Goal: Information Seeking & Learning: Learn about a topic

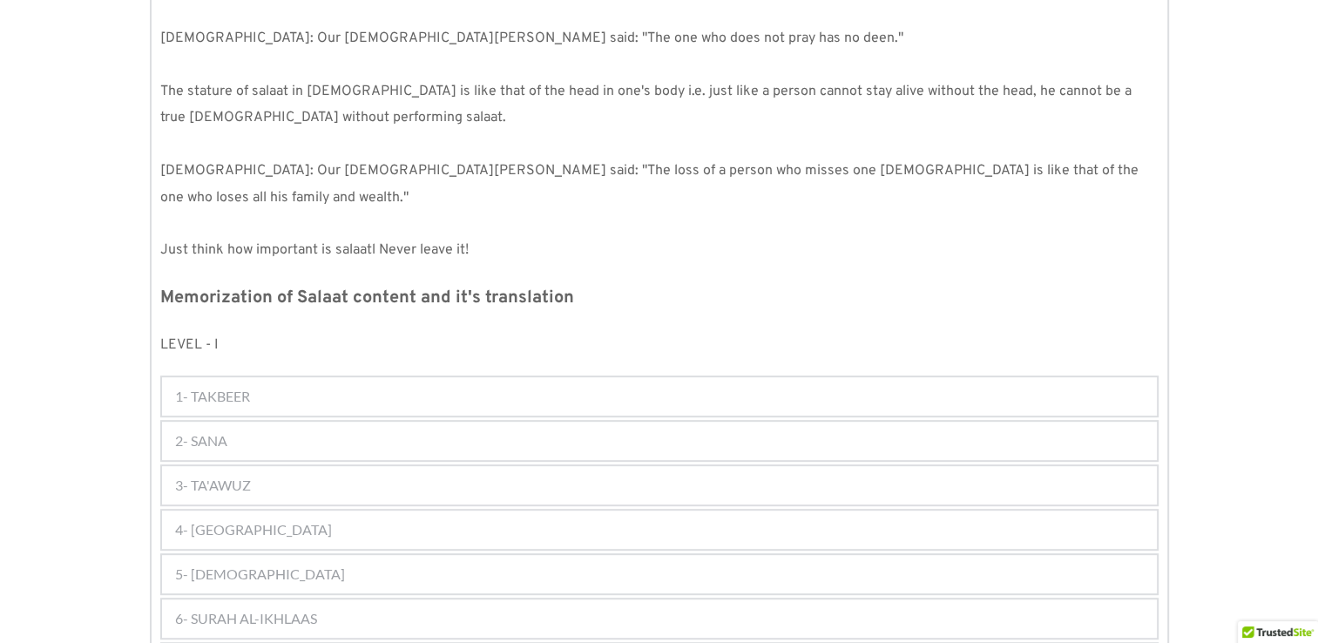
click at [436, 422] on div "2- SANA" at bounding box center [659, 441] width 995 height 38
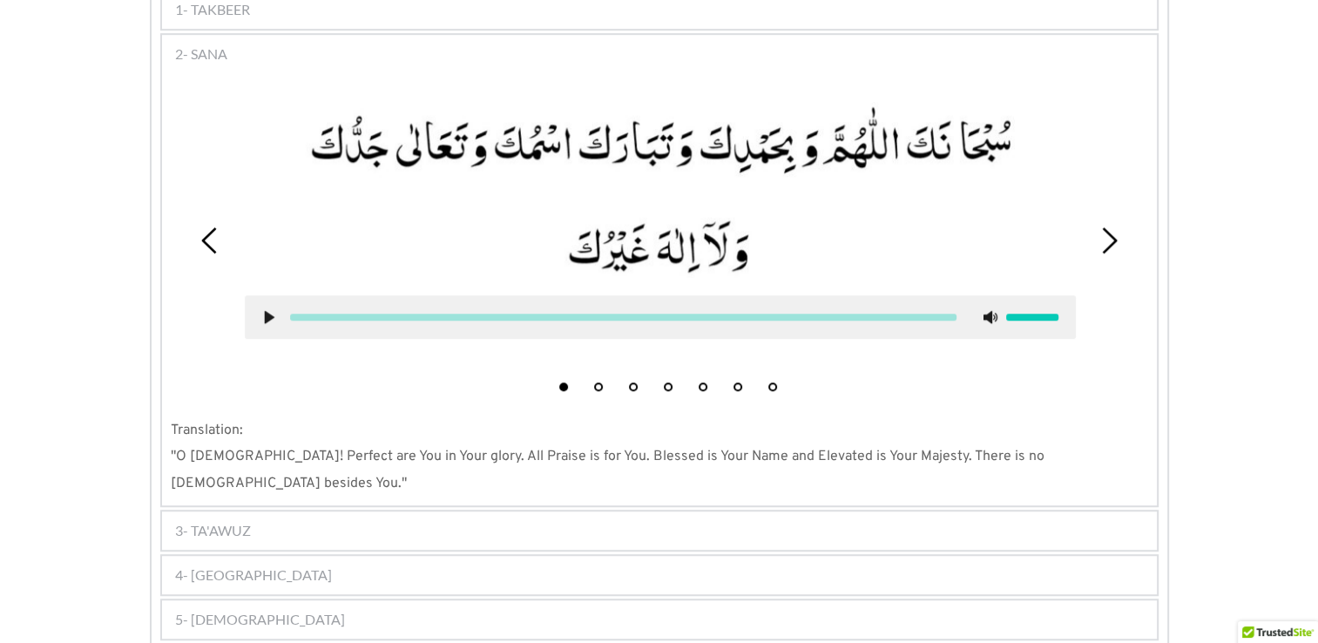
scroll to position [1058, 0]
click at [611, 510] on div "3- TA'AWUZ" at bounding box center [659, 529] width 995 height 38
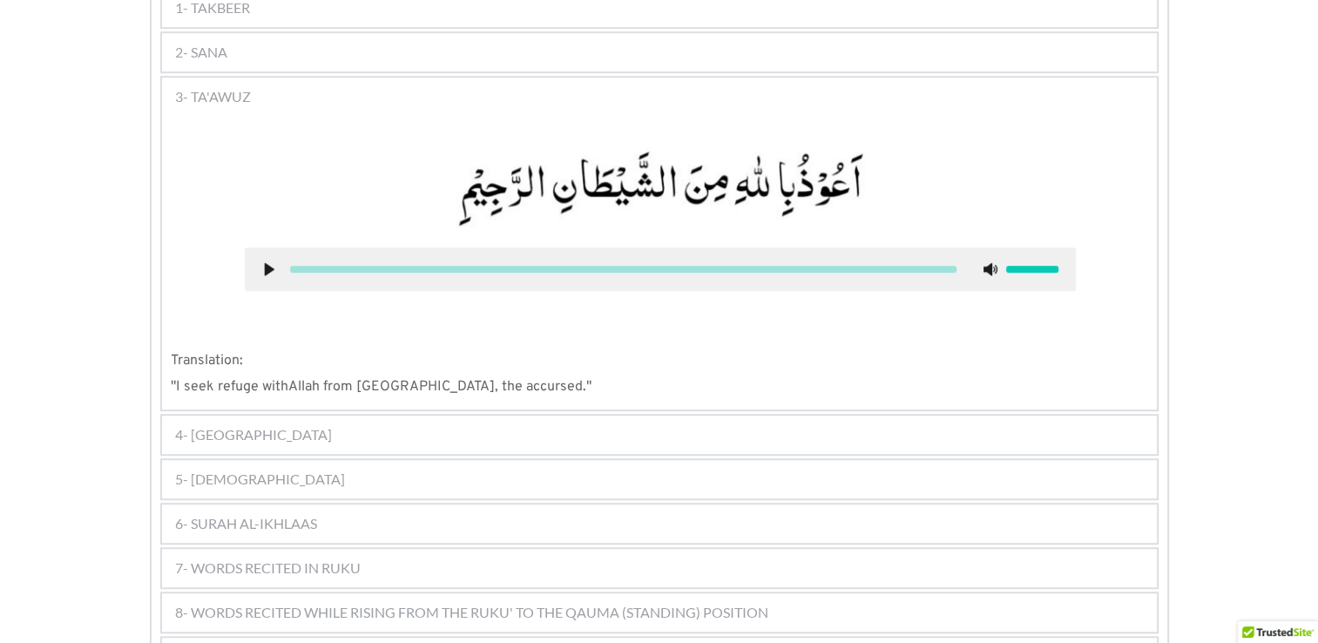
click at [505, 416] on div "4- [GEOGRAPHIC_DATA]" at bounding box center [659, 435] width 995 height 38
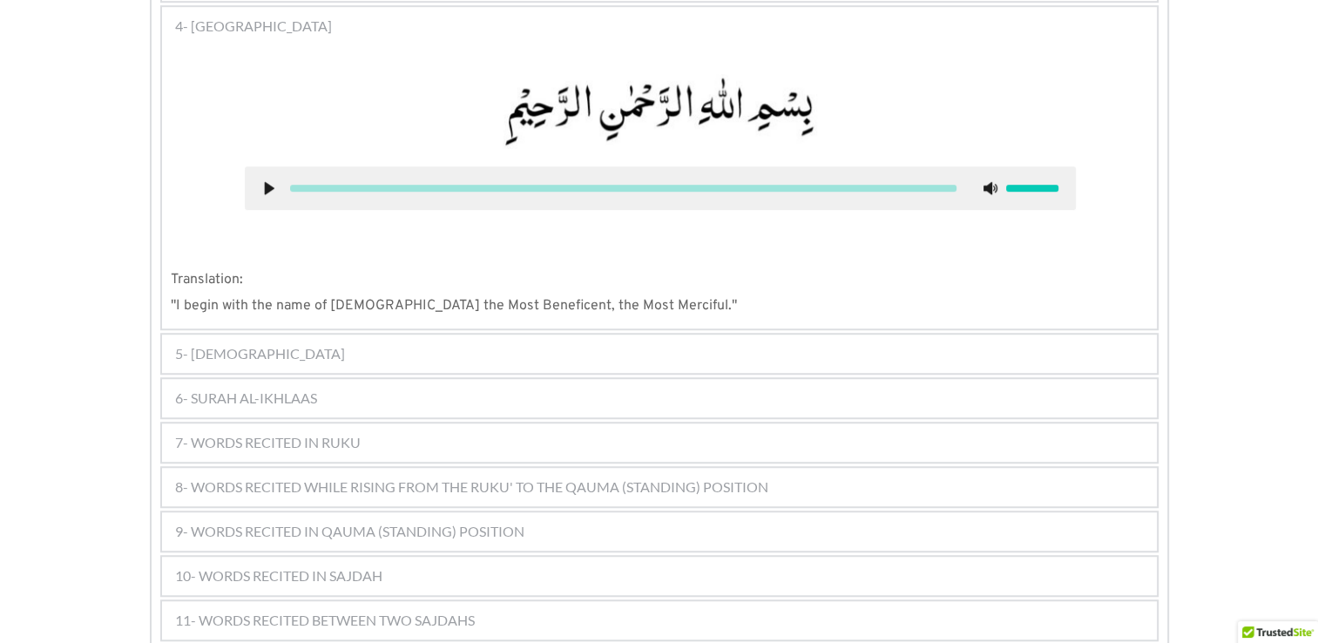
scroll to position [1174, 0]
click at [500, 334] on div "5- [DEMOGRAPHIC_DATA]" at bounding box center [659, 353] width 995 height 38
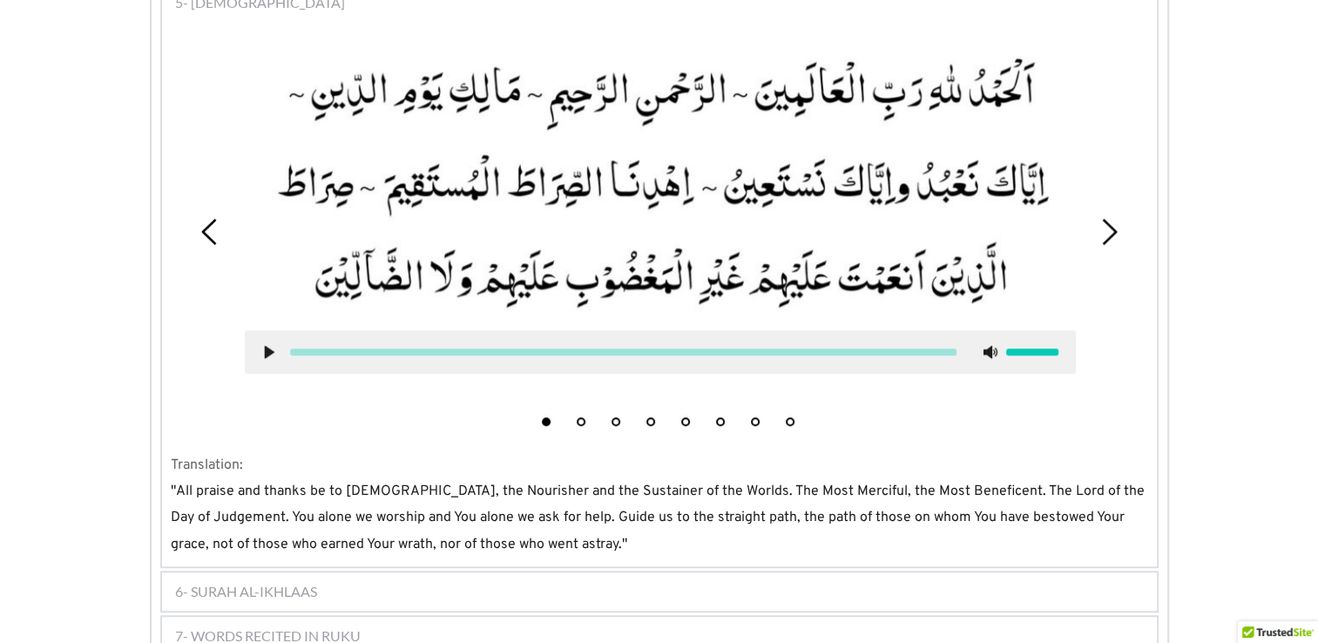
scroll to position [1323, 0]
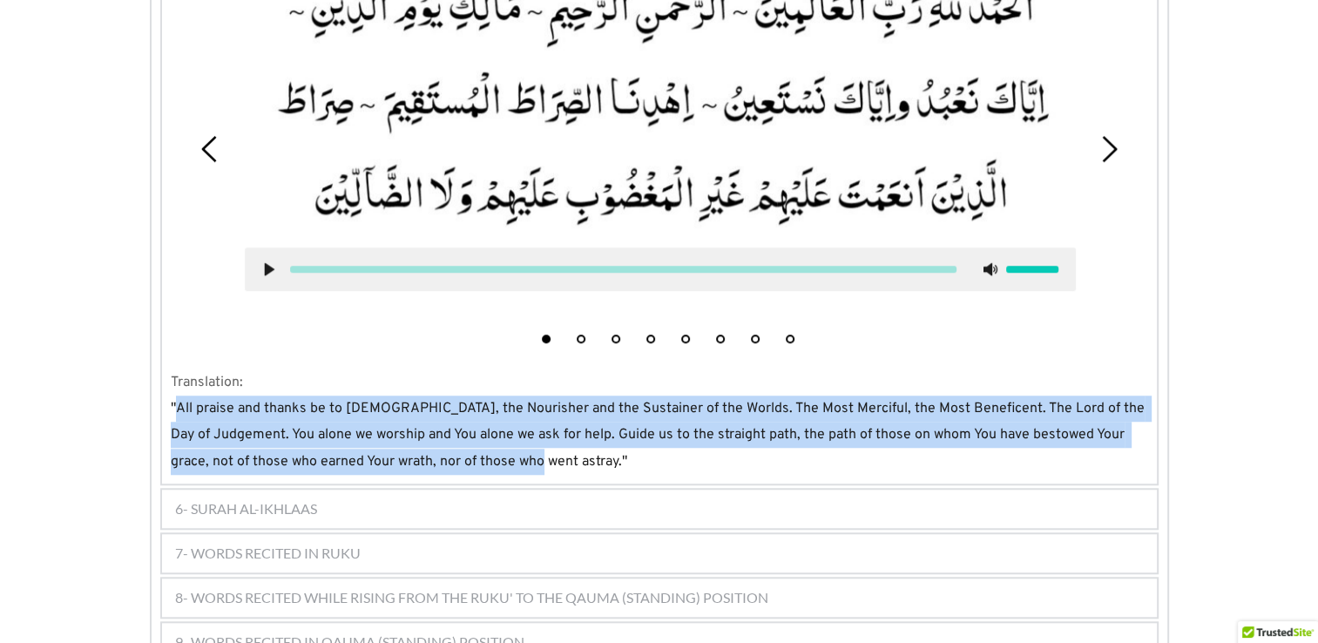
drag, startPoint x: 473, startPoint y: 431, endPoint x: 178, endPoint y: 370, distance: 301.6
click at [178, 400] on span ""All praise and thanks be to [DEMOGRAPHIC_DATA], the Nourisher and the Sustaine…" at bounding box center [660, 435] width 978 height 71
drag, startPoint x: 178, startPoint y: 370, endPoint x: 215, endPoint y: 397, distance: 46.2
click at [215, 400] on span ""All praise and thanks be to [DEMOGRAPHIC_DATA], the Nourisher and the Sustaine…" at bounding box center [660, 435] width 978 height 71
drag, startPoint x: 161, startPoint y: 366, endPoint x: 485, endPoint y: 424, distance: 329.3
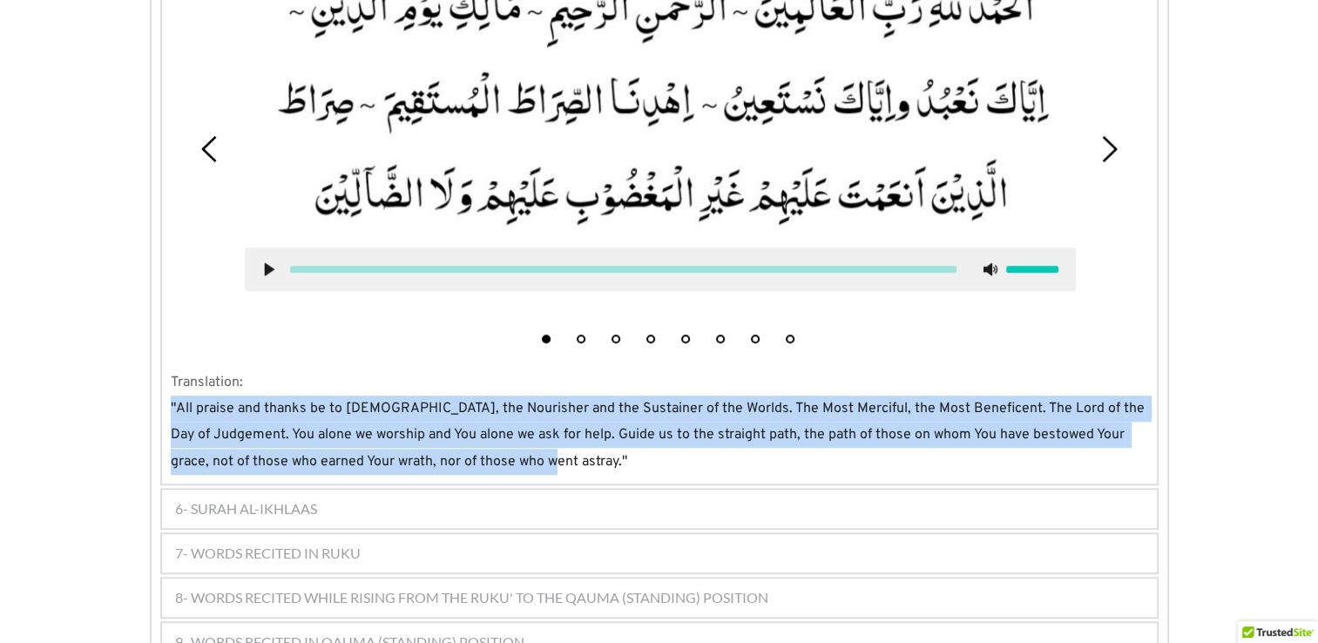
click at [485, 424] on div "1 2 3 4 5 6 7 8 Translation: "All praise and thanks be to [DEMOGRAPHIC_DATA], t…" at bounding box center [659, 210] width 995 height 546
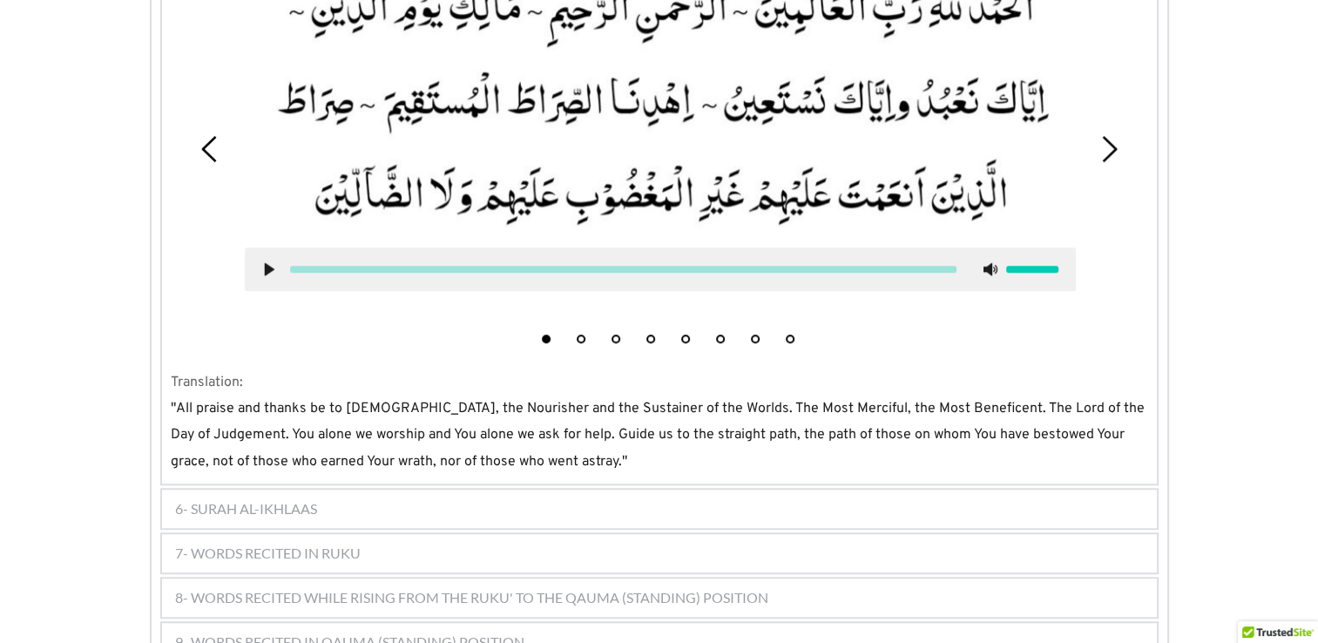
drag, startPoint x: 485, startPoint y: 424, endPoint x: 451, endPoint y: 469, distance: 55.9
click at [451, 490] on div "6- SURAH AL-IKHLAAS" at bounding box center [659, 509] width 995 height 38
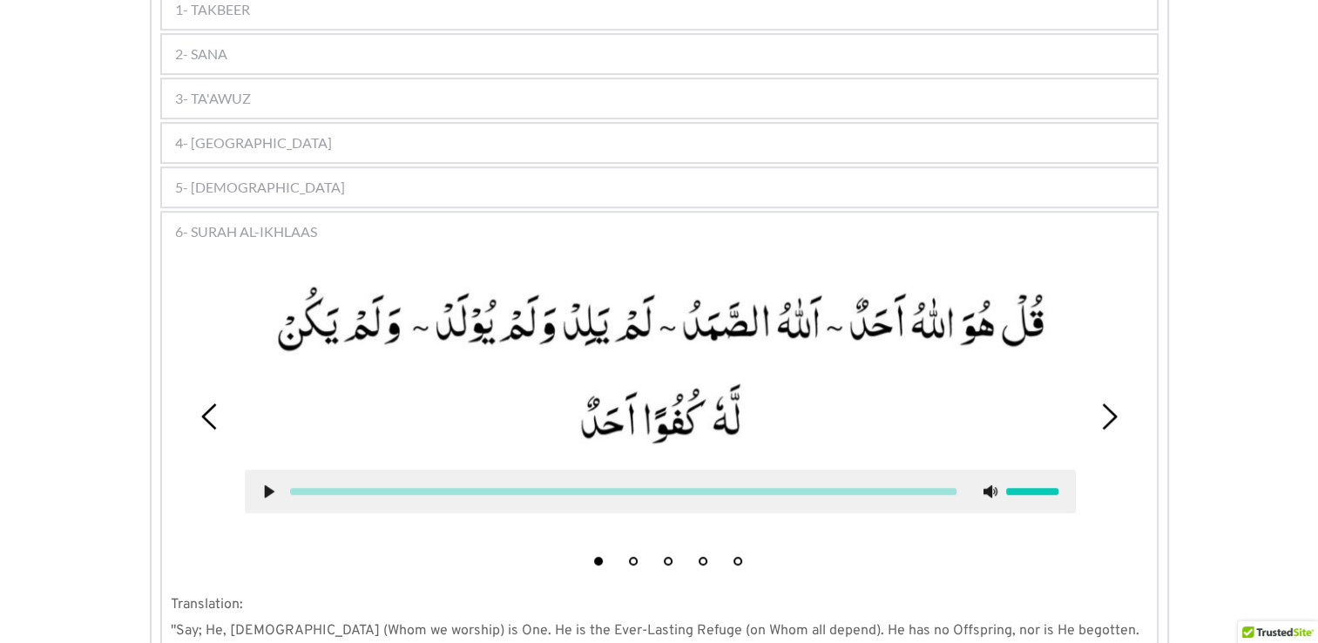
scroll to position [1049, 0]
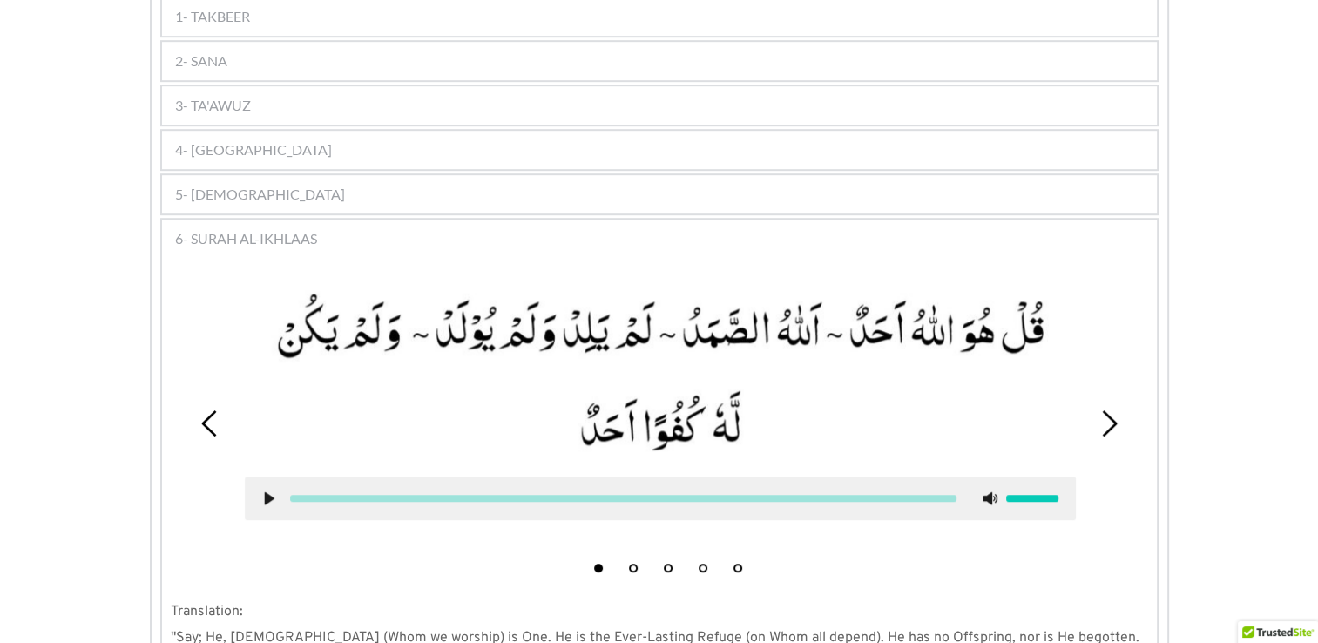
click at [737, 301] on picture at bounding box center [660, 373] width 831 height 173
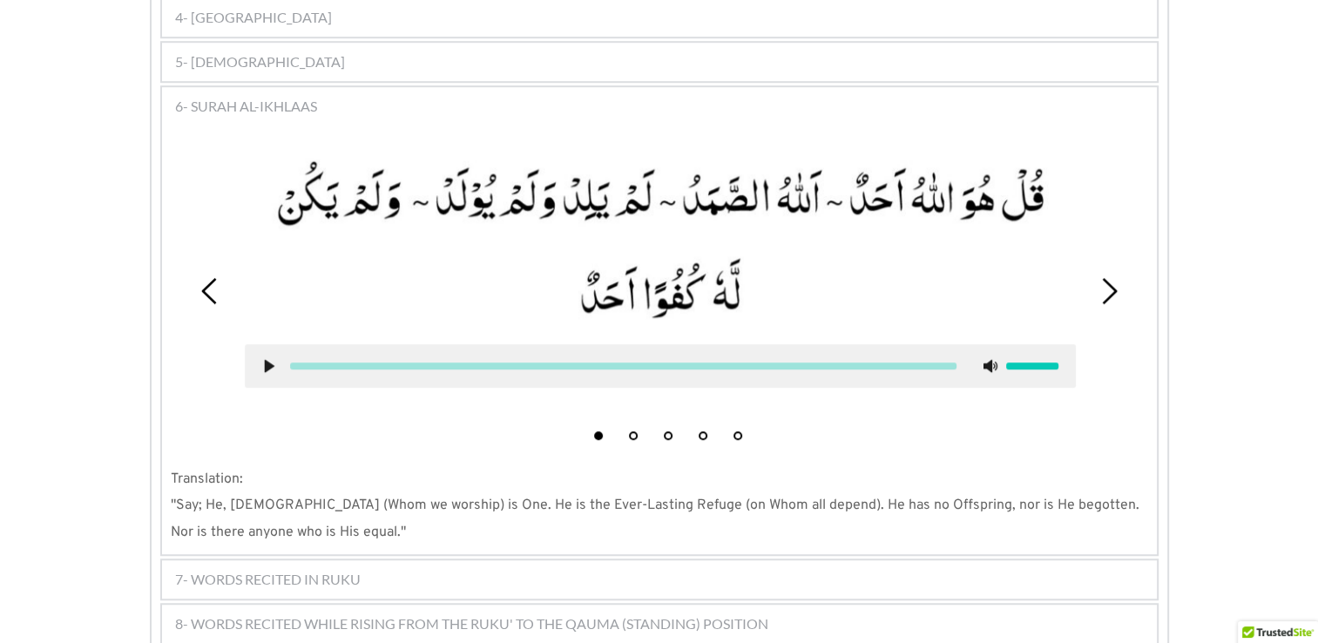
scroll to position [1199, 0]
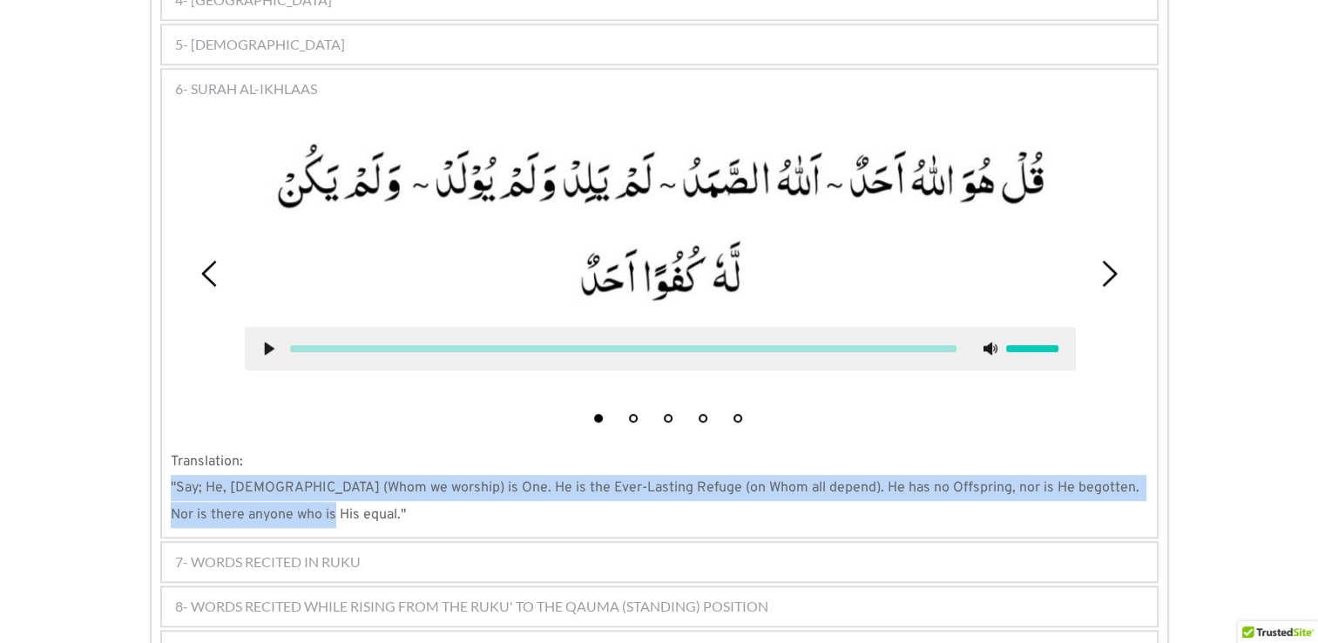
drag, startPoint x: 282, startPoint y: 478, endPoint x: 171, endPoint y: 458, distance: 113.3
click at [171, 475] on p ""Say; He, [DEMOGRAPHIC_DATA] (Whom we worship) is One. He is the Ever-Lasting R…" at bounding box center [660, 501] width 978 height 53
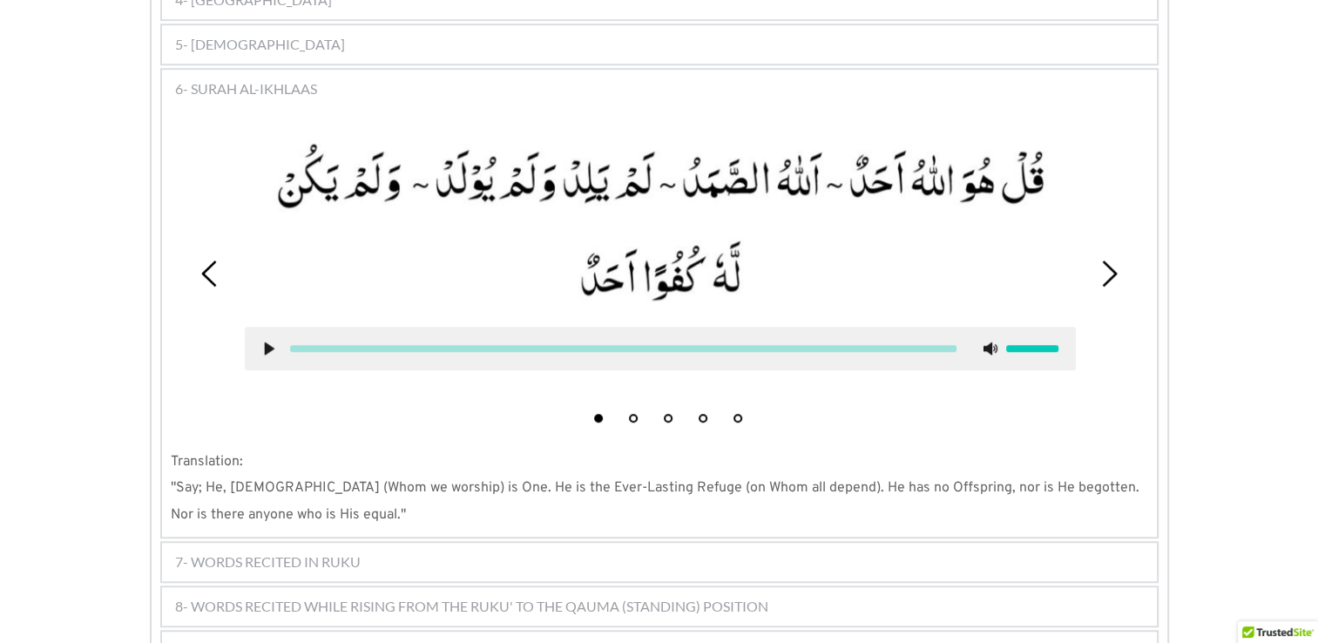
click at [362, 543] on div "7- WORDS RECITED IN RUKU" at bounding box center [659, 562] width 995 height 38
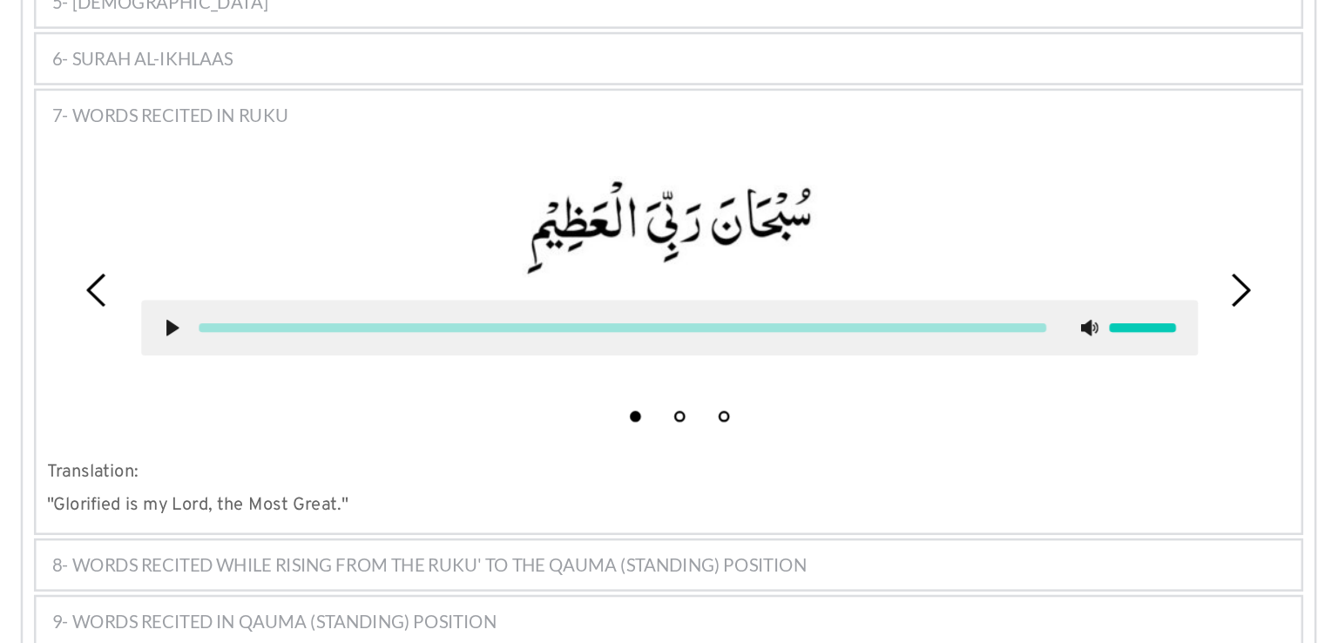
scroll to position [1113, 0]
